Goal: Task Accomplishment & Management: Use online tool/utility

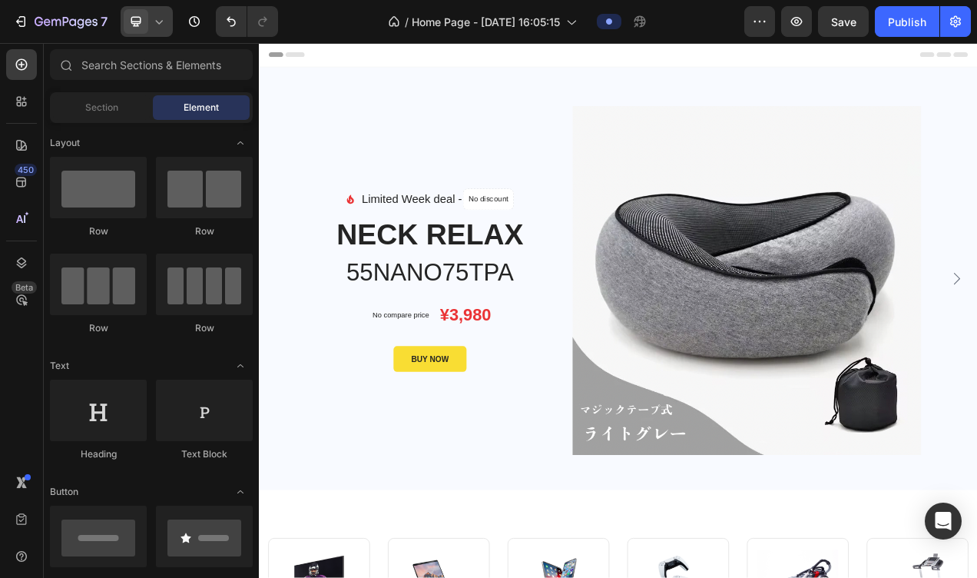
click at [160, 24] on icon at bounding box center [158, 21] width 15 height 15
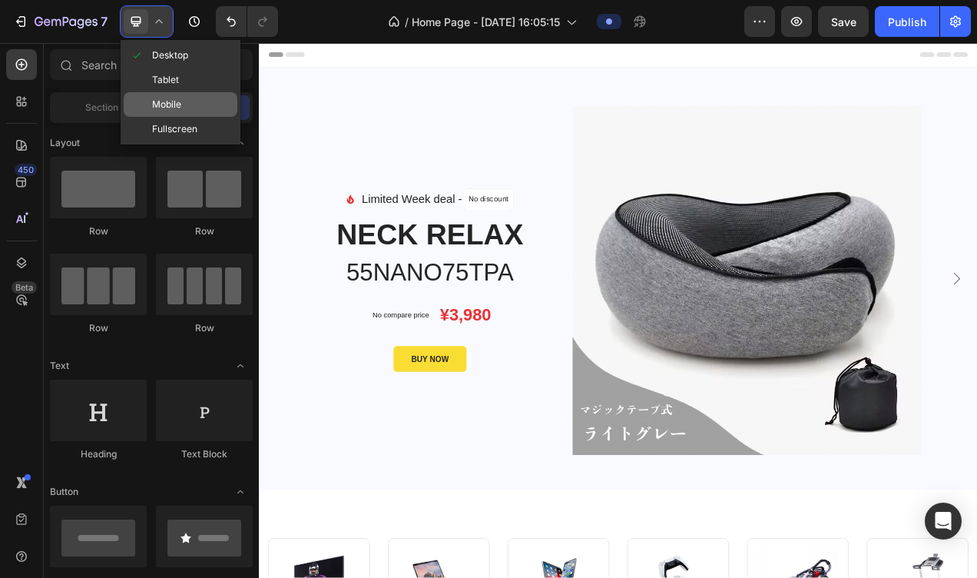
click at [142, 100] on span at bounding box center [137, 104] width 12 height 12
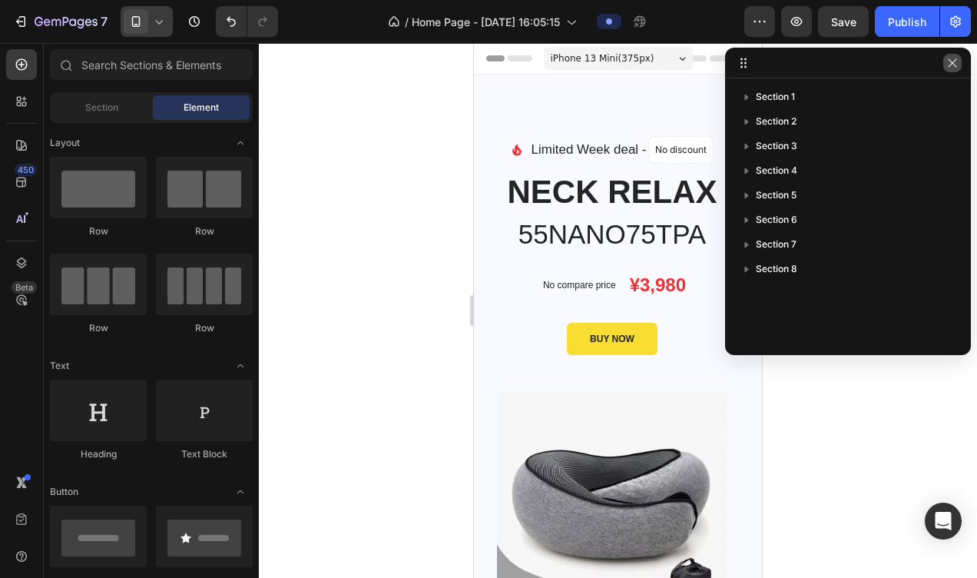
click at [959, 64] on button "button" at bounding box center [952, 63] width 18 height 18
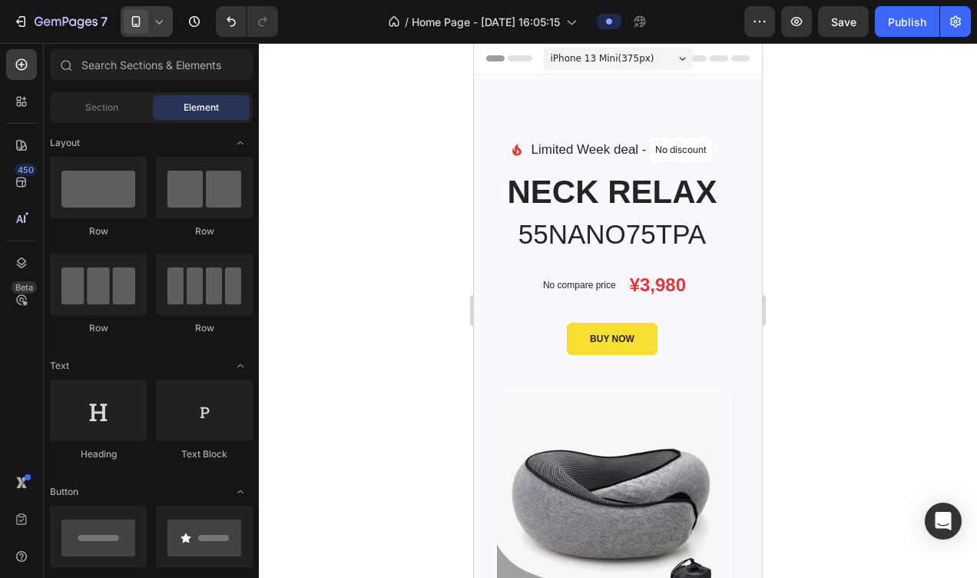
click at [679, 58] on icon at bounding box center [682, 58] width 6 height 3
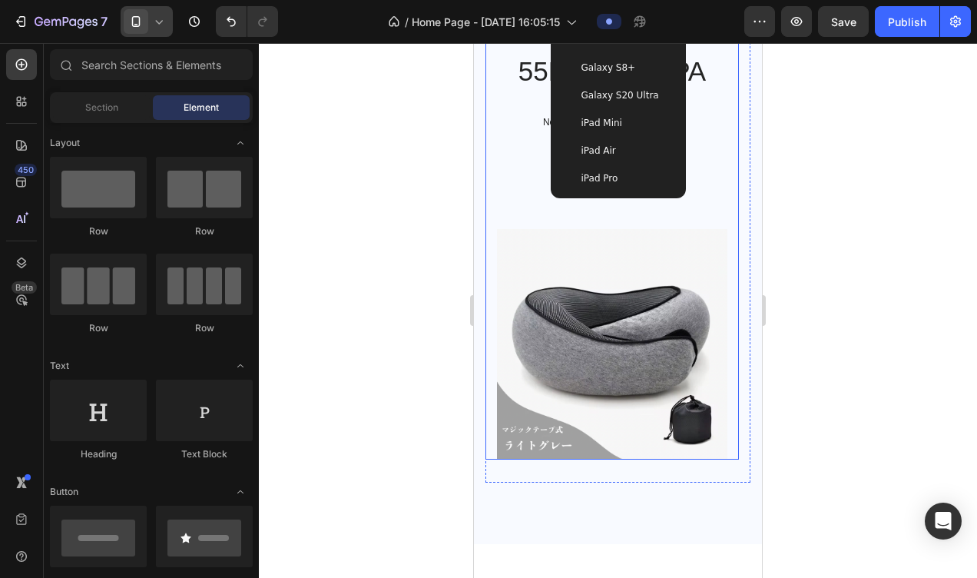
scroll to position [77, 0]
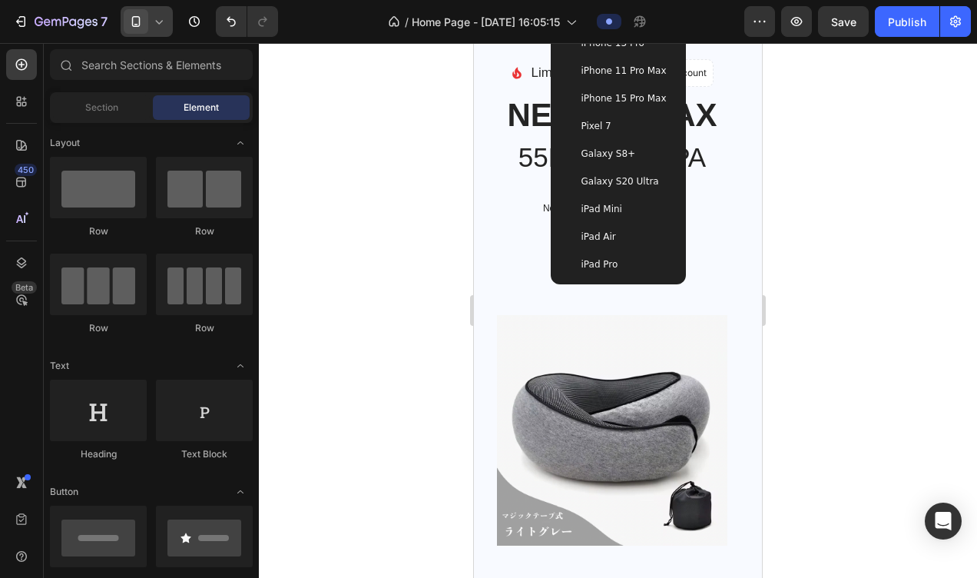
click at [622, 97] on span "iPhone 15 Pro Max" at bounding box center [623, 98] width 85 height 15
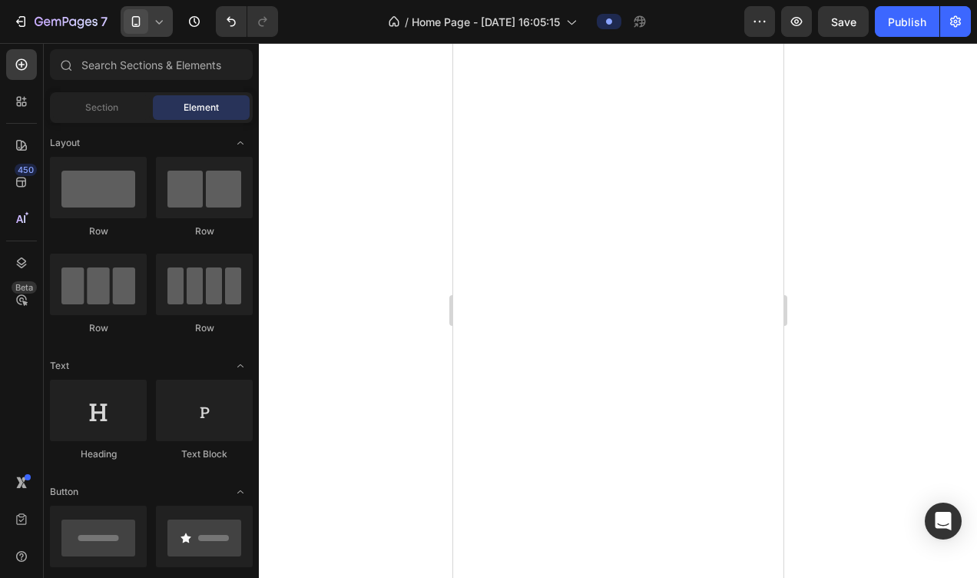
scroll to position [0, 0]
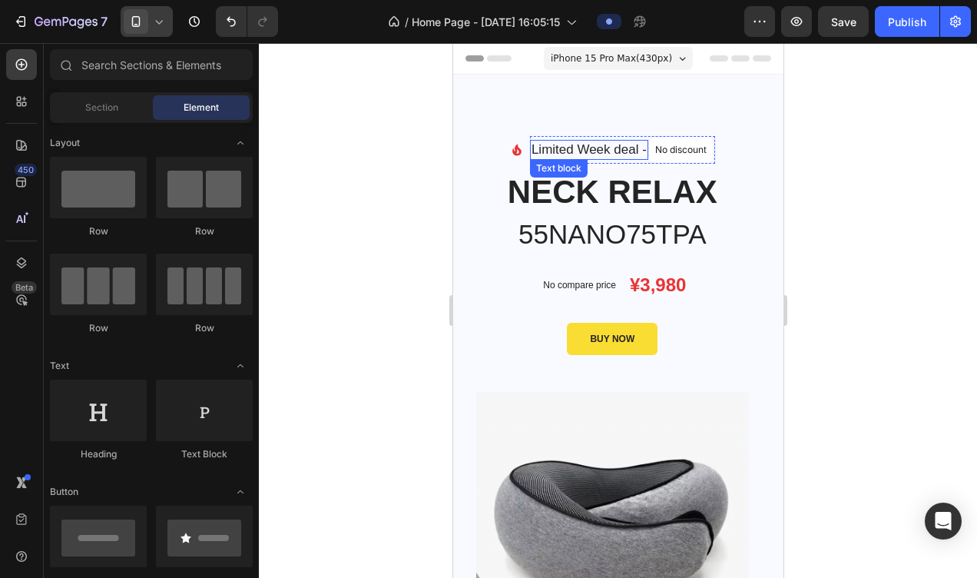
click at [536, 154] on p "Limited Week deal -" at bounding box center [588, 149] width 115 height 17
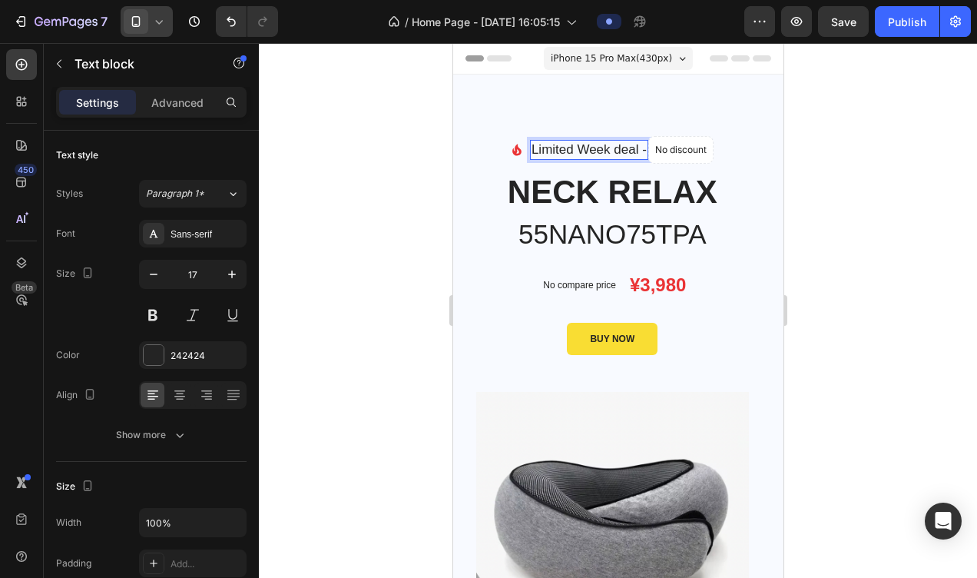
click at [531, 146] on p "Limited Week deal -" at bounding box center [588, 149] width 115 height 17
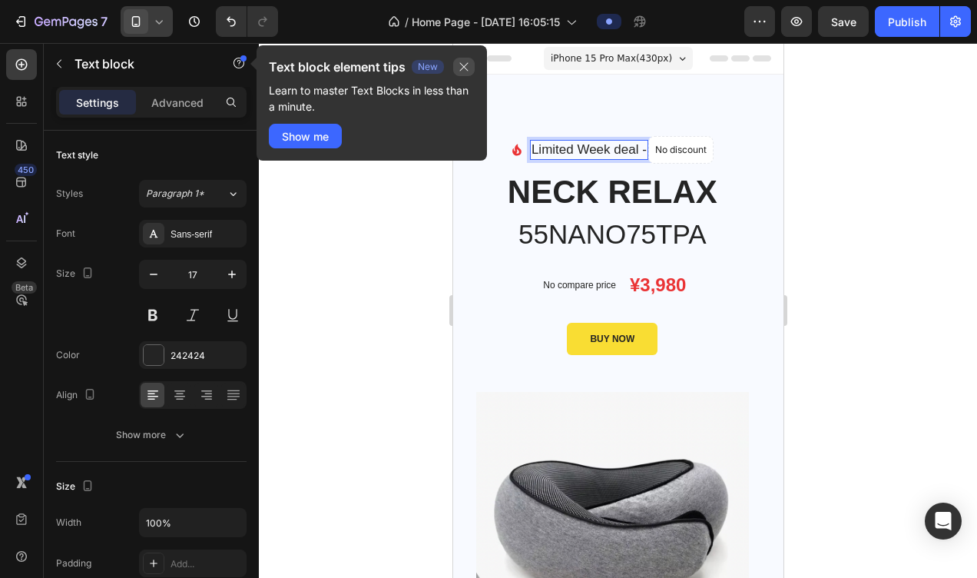
click at [466, 70] on icon "button" at bounding box center [464, 67] width 12 height 12
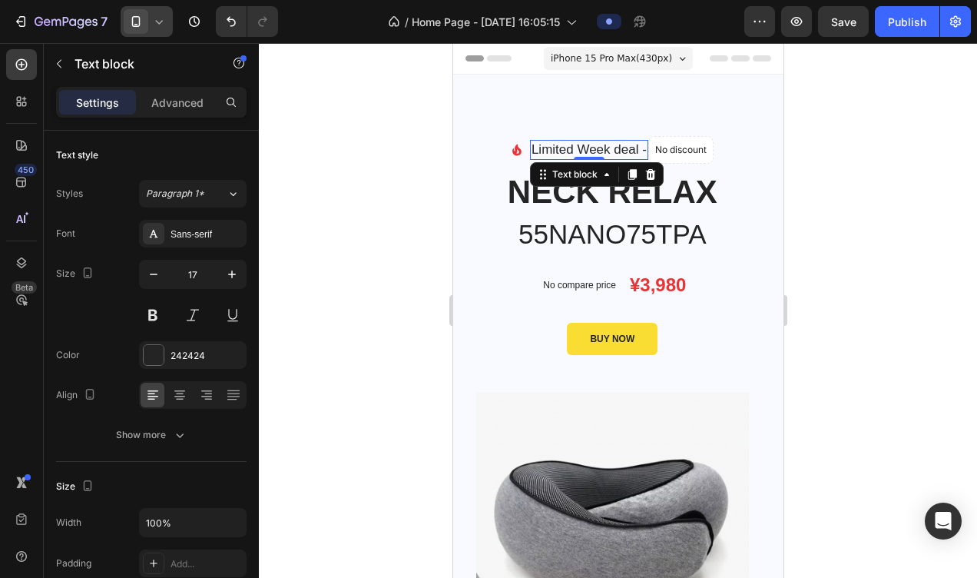
click at [412, 224] on div at bounding box center [618, 310] width 718 height 535
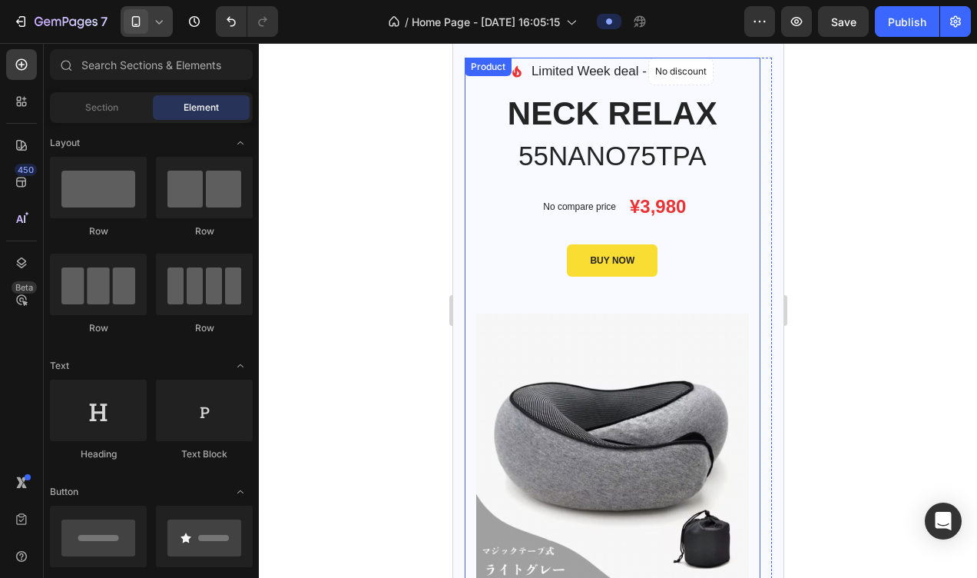
scroll to position [154, 0]
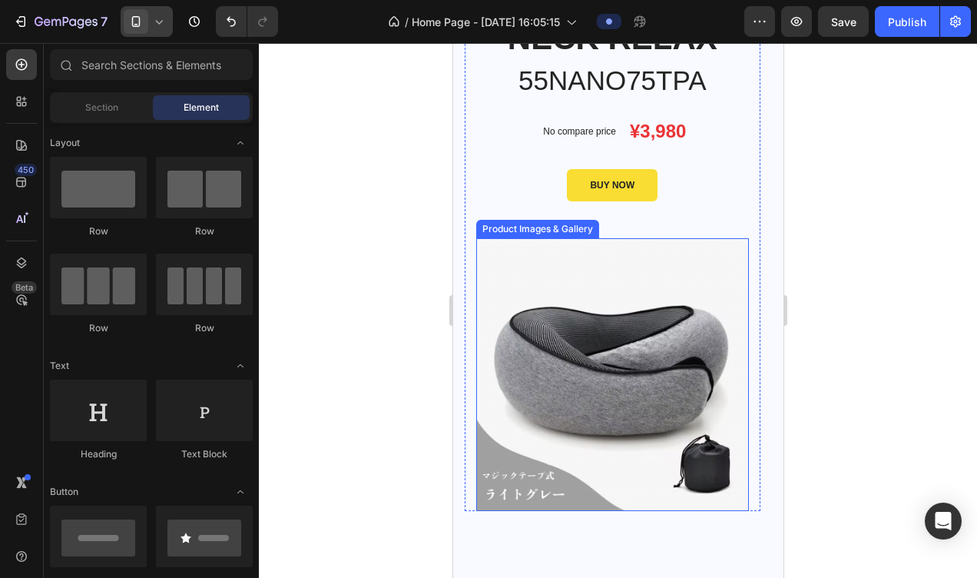
click at [567, 333] on img at bounding box center [611, 374] width 273 height 273
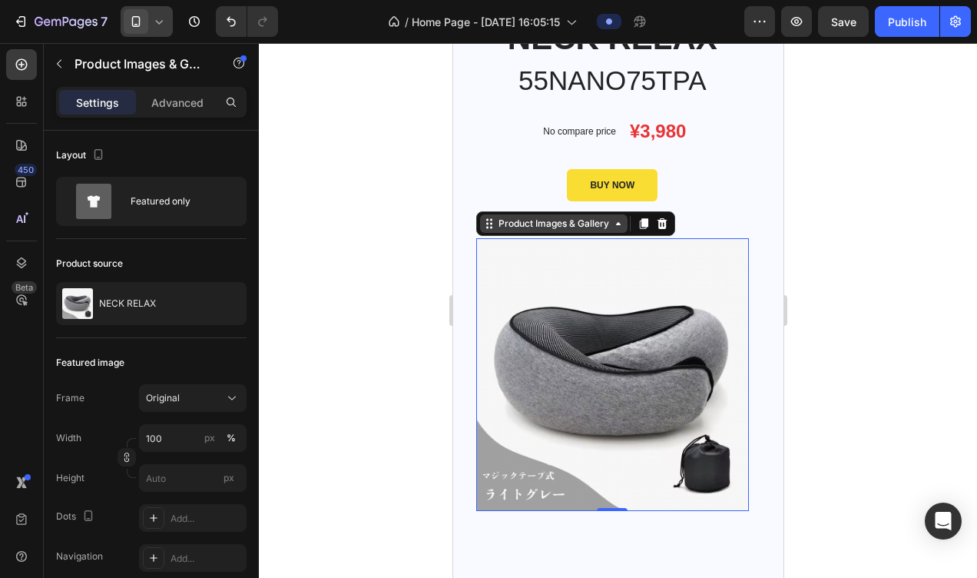
click at [618, 225] on icon at bounding box center [617, 223] width 12 height 12
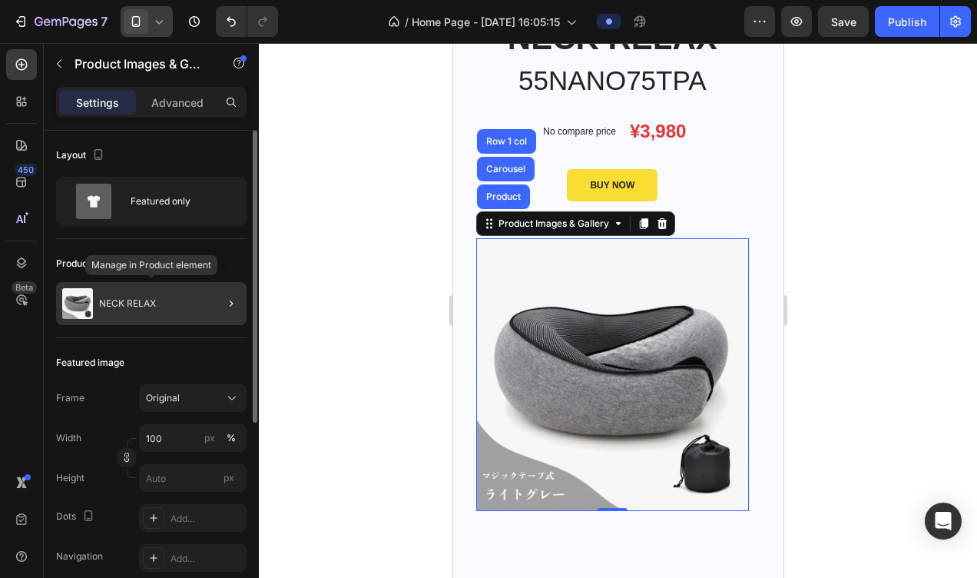
click at [146, 309] on div "NECK RELAX" at bounding box center [151, 303] width 190 height 43
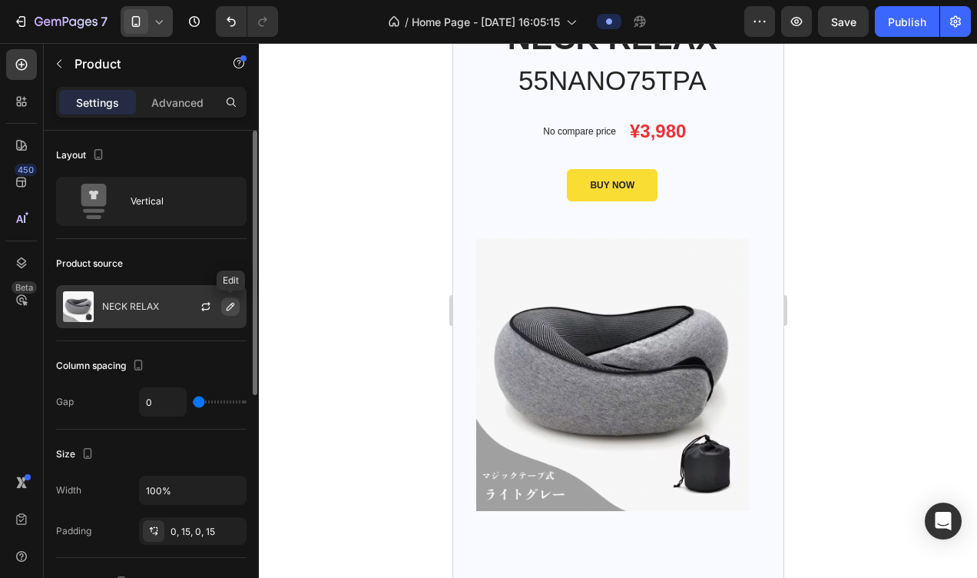
click at [234, 306] on icon "button" at bounding box center [230, 306] width 12 height 12
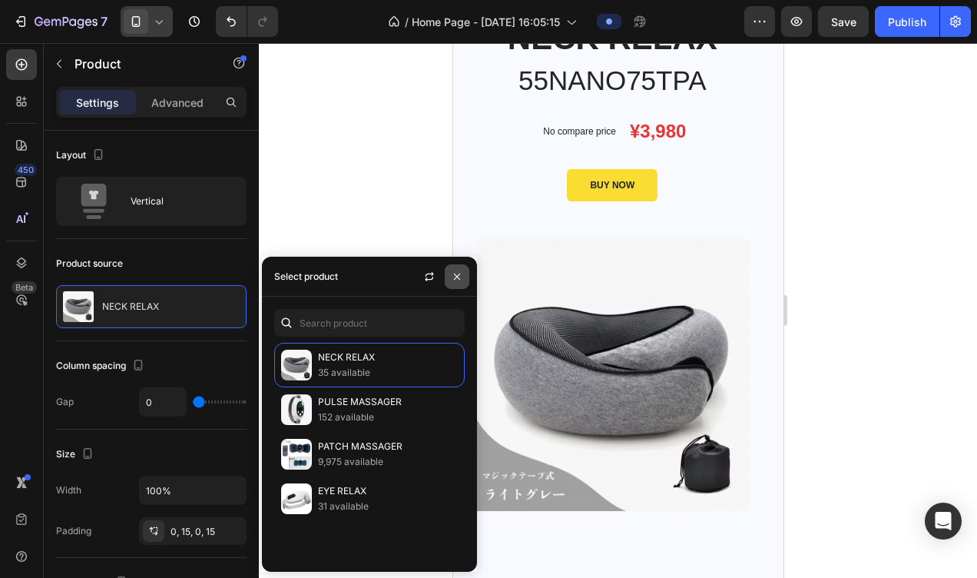
click at [464, 271] on button "button" at bounding box center [457, 276] width 25 height 25
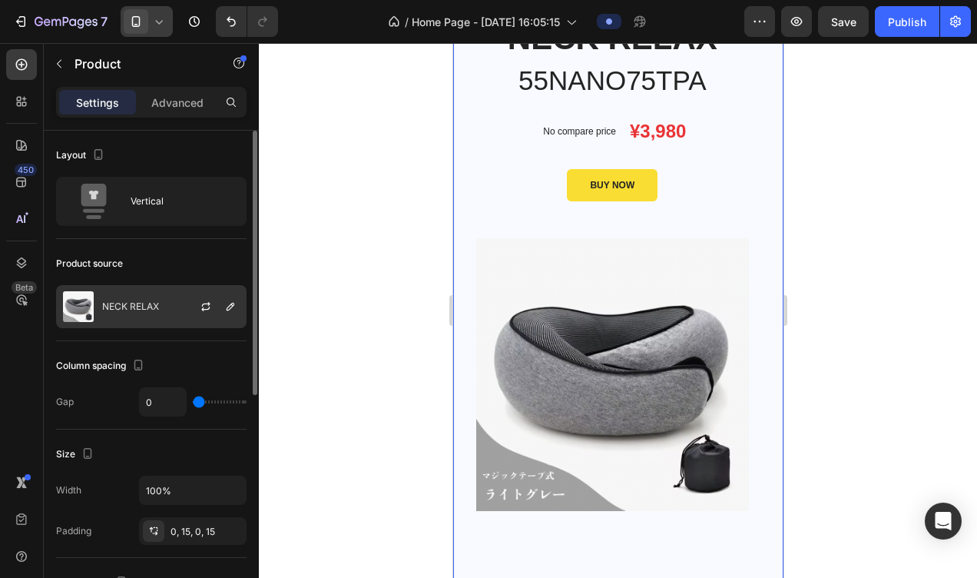
click at [91, 300] on img at bounding box center [78, 306] width 31 height 31
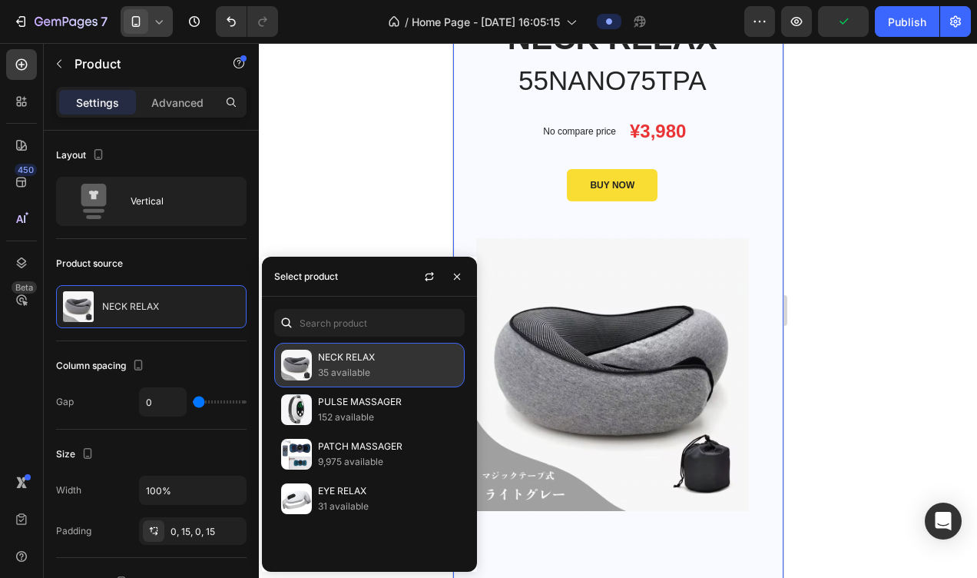
click at [309, 361] on img at bounding box center [296, 364] width 31 height 31
click at [353, 352] on p "NECK RELAX" at bounding box center [388, 356] width 140 height 15
click at [343, 197] on div at bounding box center [618, 310] width 718 height 535
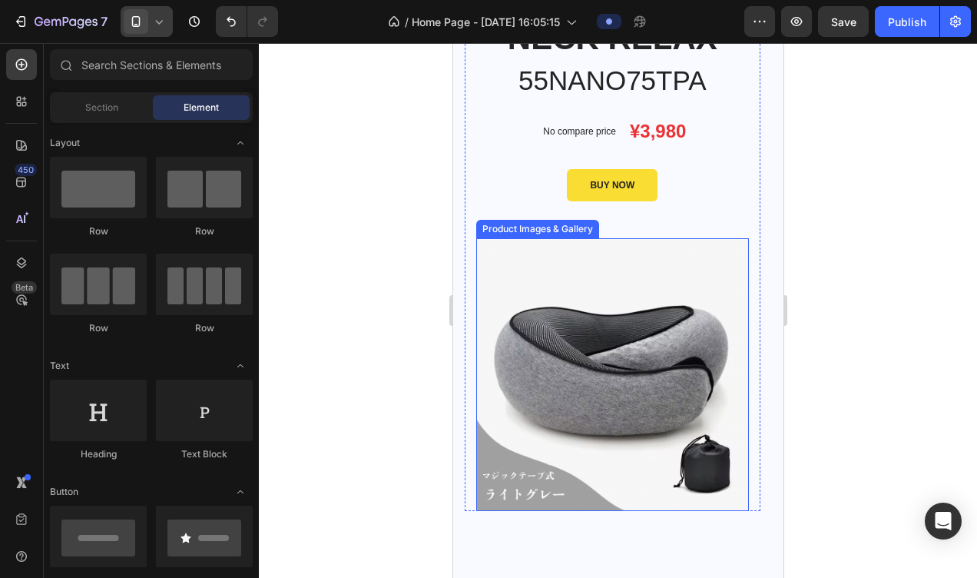
click at [532, 416] on img at bounding box center [611, 374] width 273 height 273
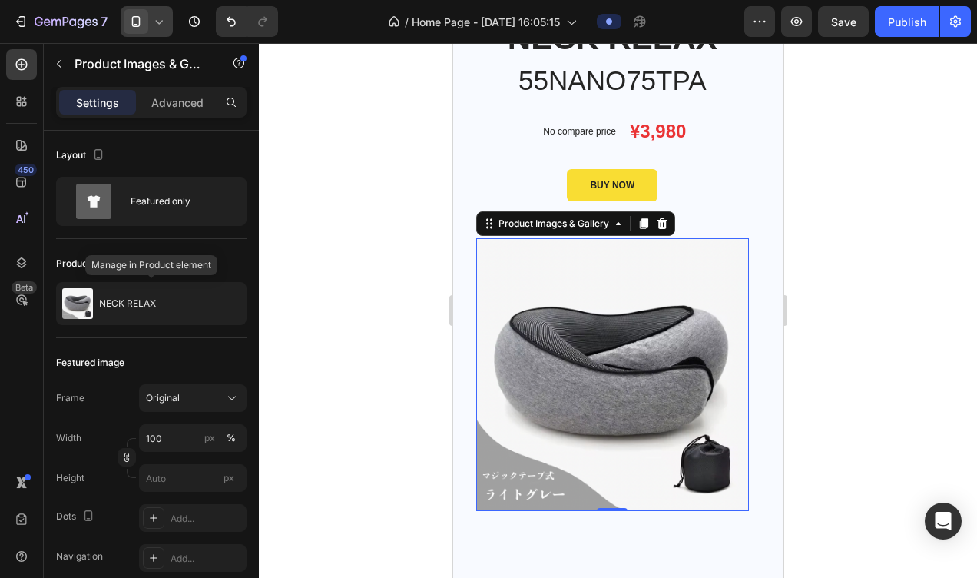
drag, startPoint x: 546, startPoint y: 347, endPoint x: 667, endPoint y: 221, distance: 174.9
click at [667, 221] on div at bounding box center [661, 223] width 18 height 18
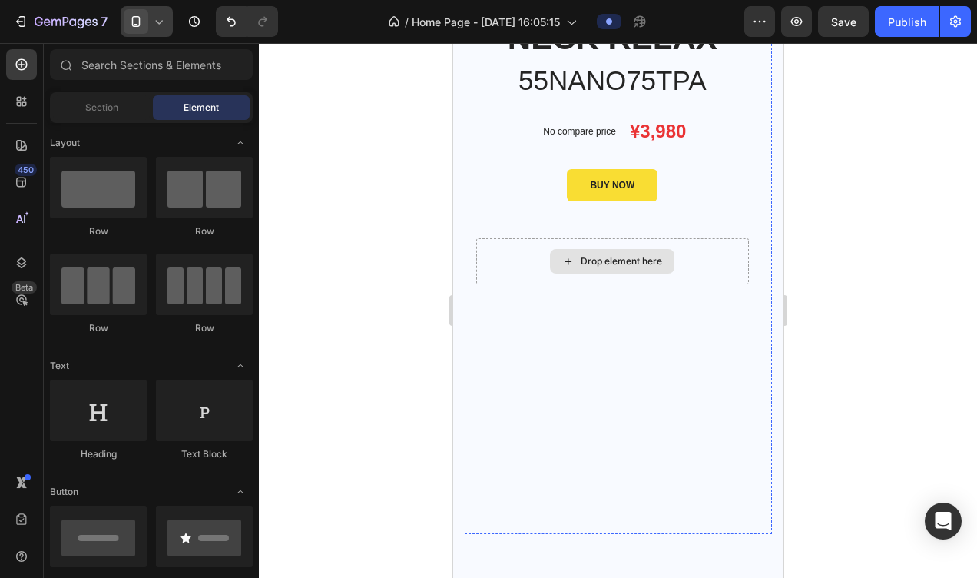
click at [580, 258] on div "Drop element here" at bounding box center [620, 261] width 81 height 12
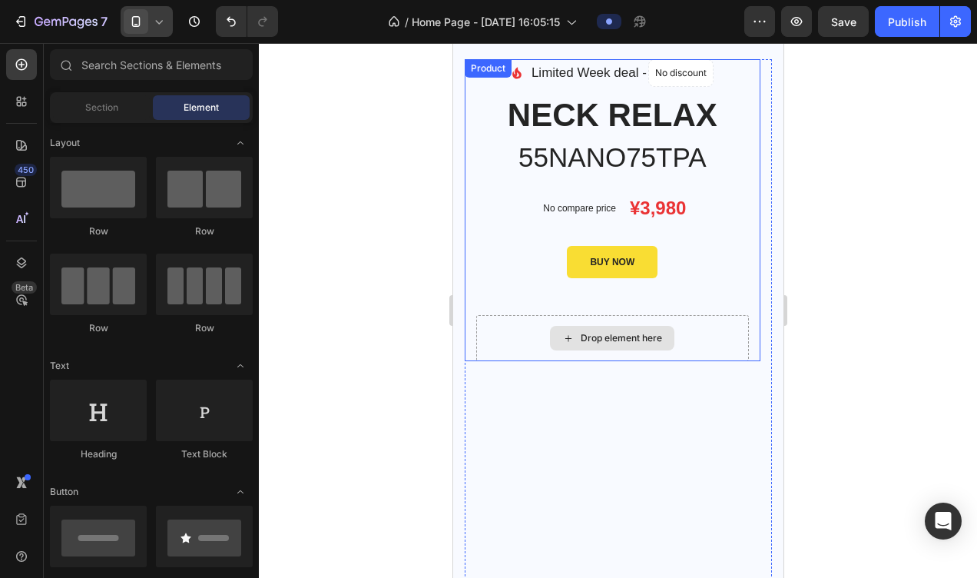
click at [588, 332] on div "Drop element here" at bounding box center [620, 338] width 81 height 12
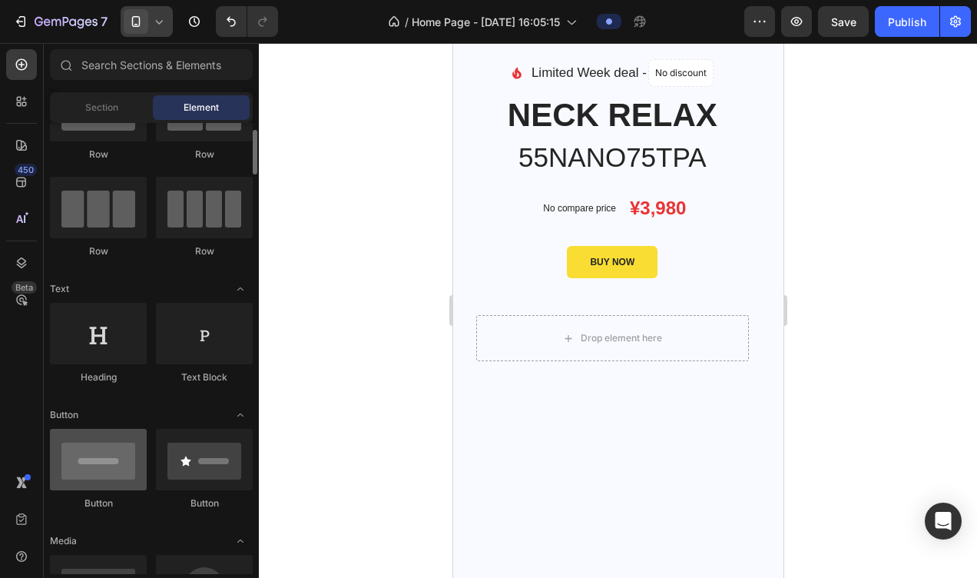
scroll to position [307, 0]
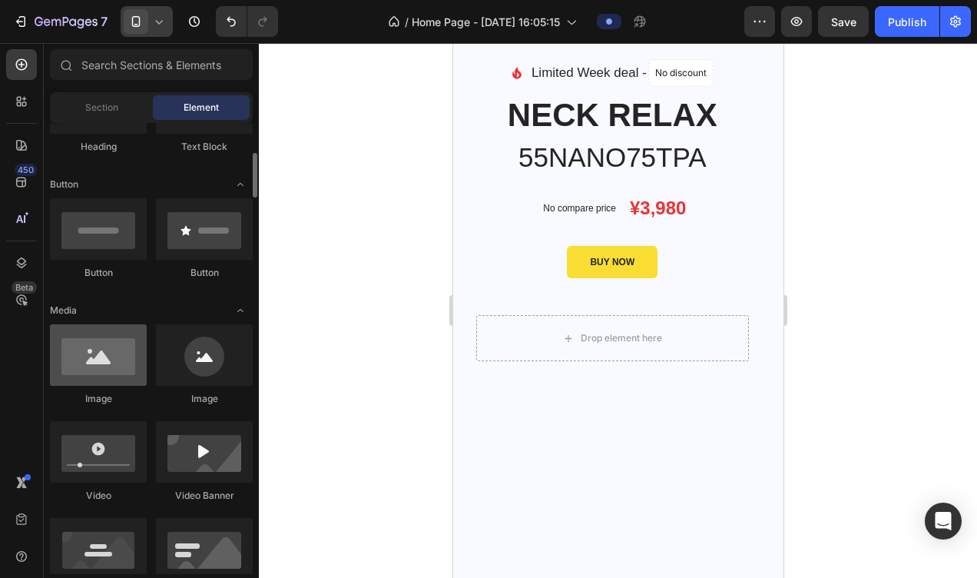
click at [141, 381] on div at bounding box center [98, 354] width 97 height 61
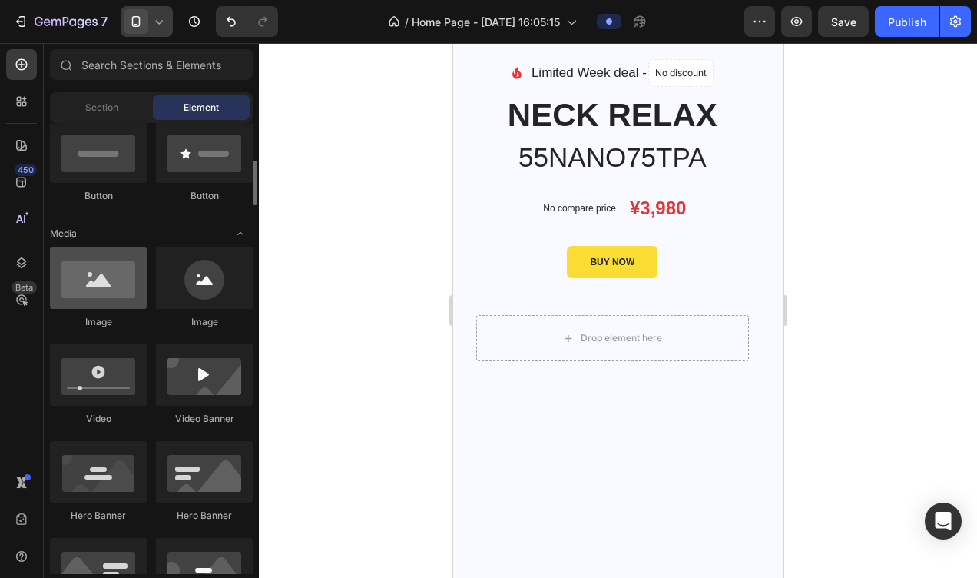
click at [97, 278] on div at bounding box center [98, 277] width 97 height 61
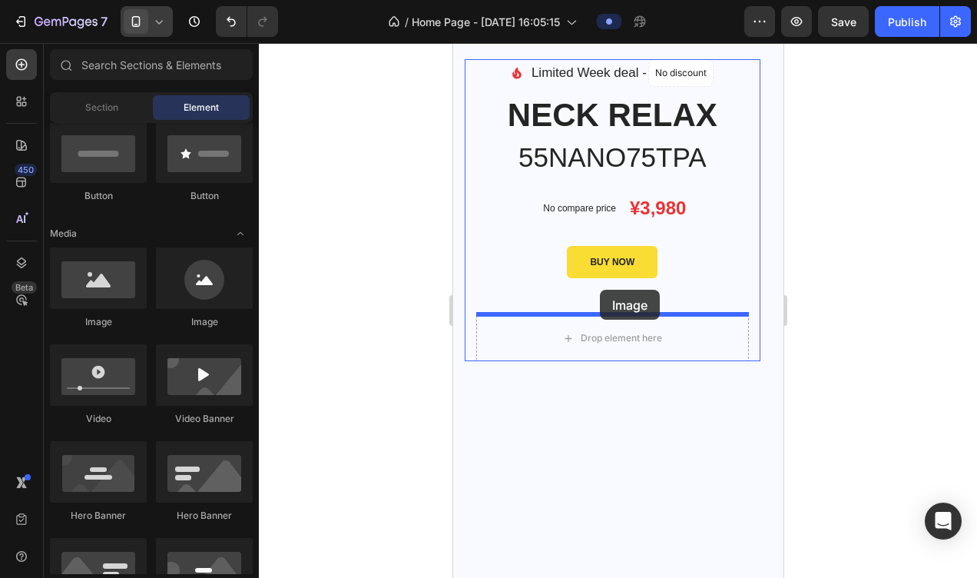
drag, startPoint x: 549, startPoint y: 321, endPoint x: 599, endPoint y: 290, distance: 59.0
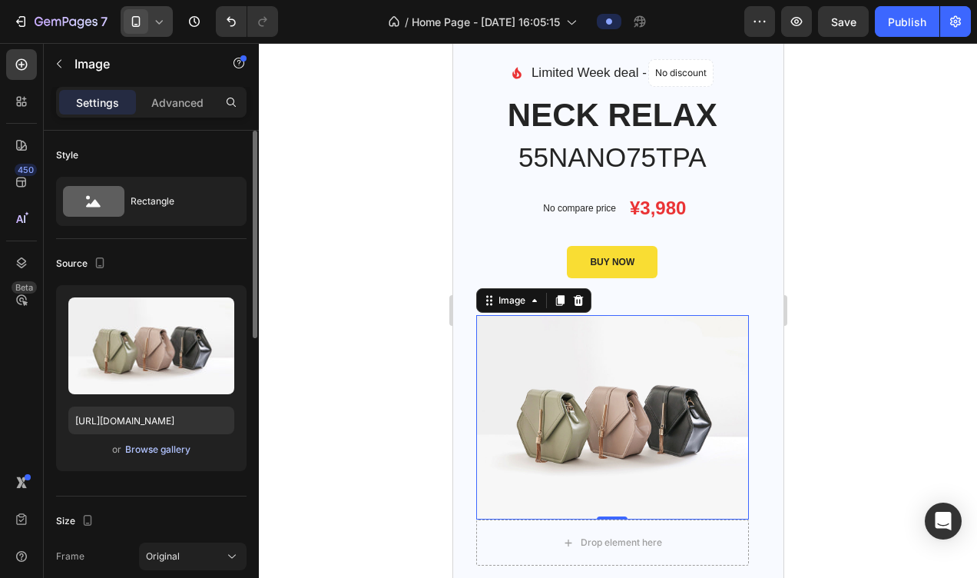
click at [126, 447] on div "Browse gallery" at bounding box center [157, 449] width 65 height 14
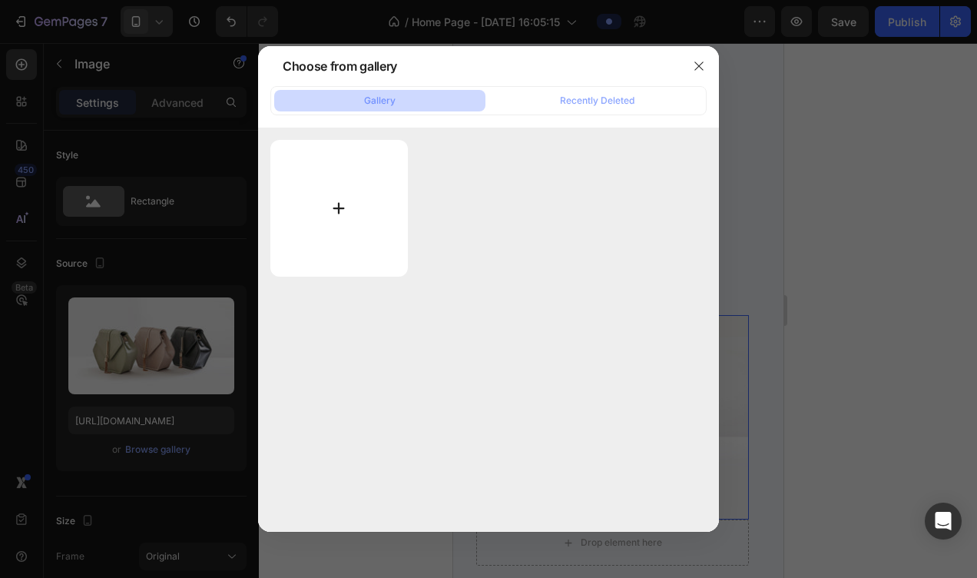
click at [336, 203] on input "file" at bounding box center [338, 208] width 137 height 137
type input "C:\fakepath\IMG_1372.PNG"
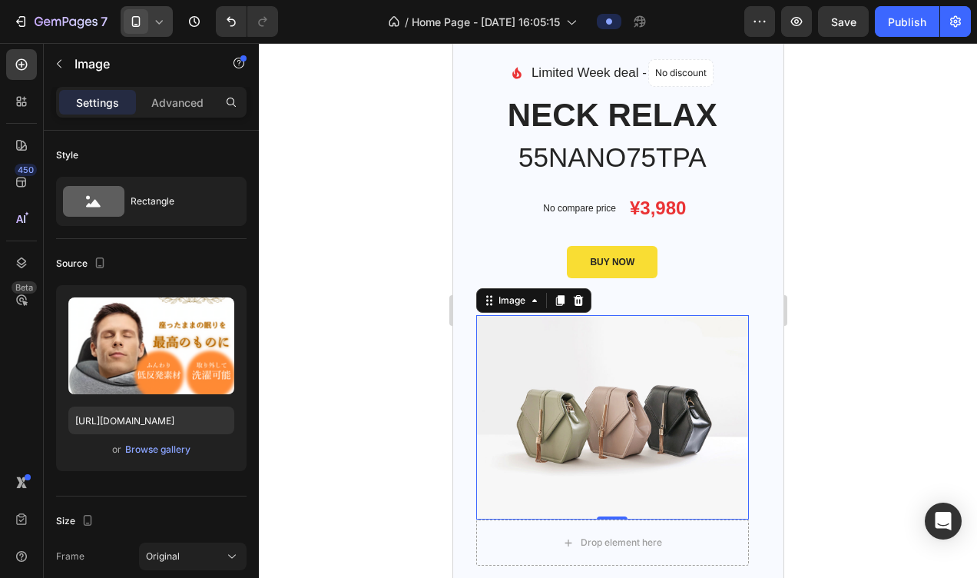
type input "[URL][DOMAIN_NAME]"
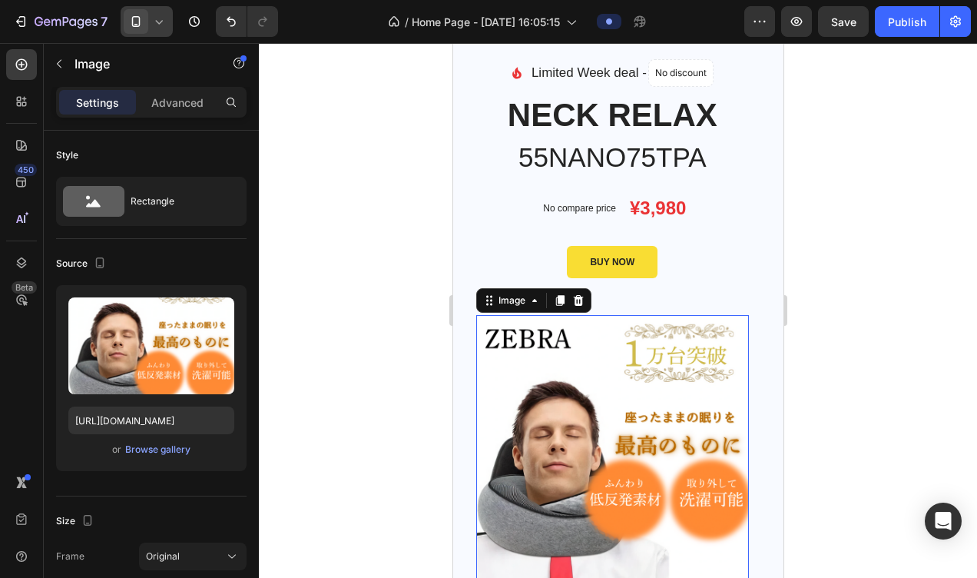
click at [841, 277] on div at bounding box center [618, 310] width 718 height 535
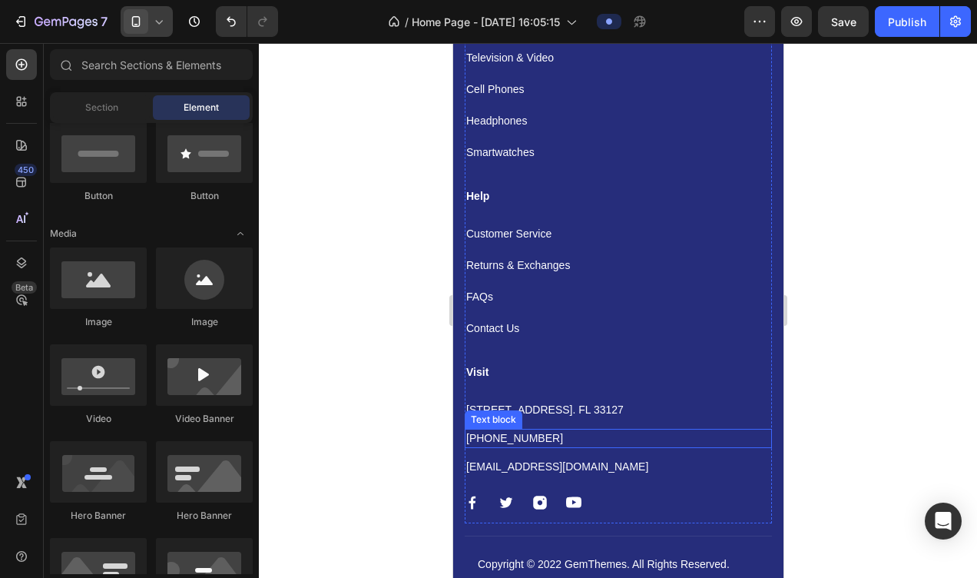
scroll to position [8287, 0]
